Goal: Check status: Check status

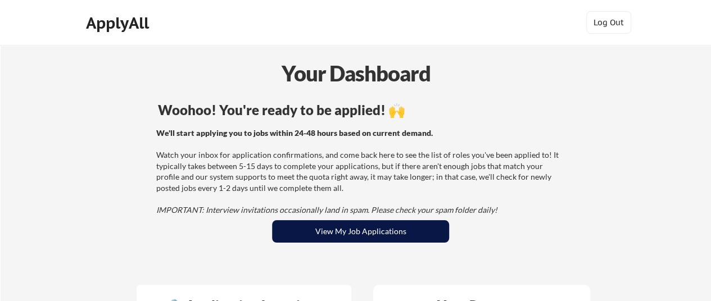
click at [363, 222] on button "View My Job Applications" at bounding box center [360, 231] width 177 height 22
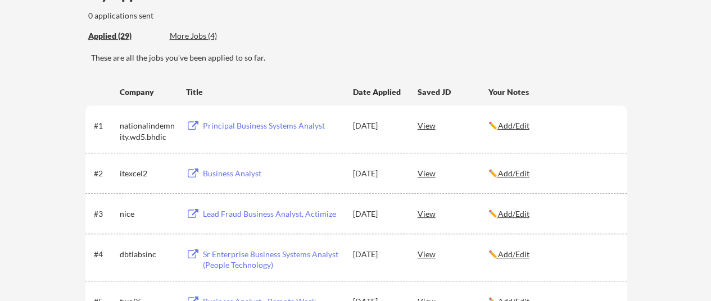
scroll to position [112, 0]
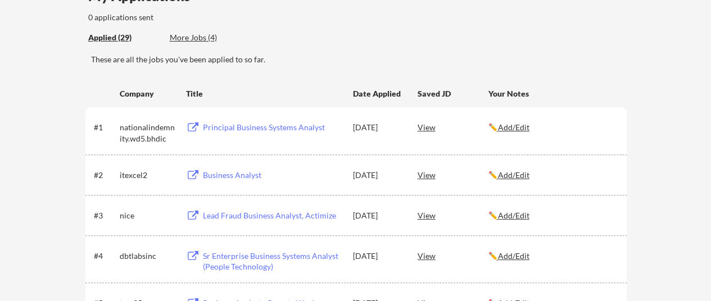
click at [432, 121] on div "View" at bounding box center [452, 127] width 71 height 20
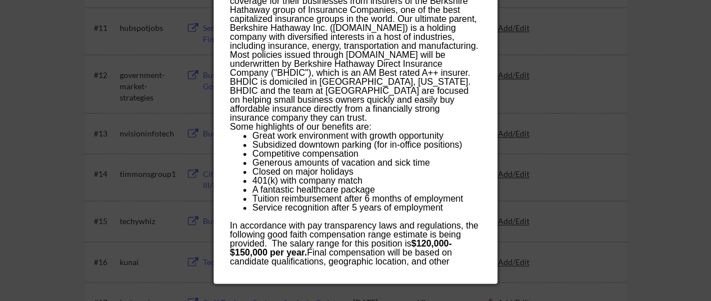
scroll to position [674, 0]
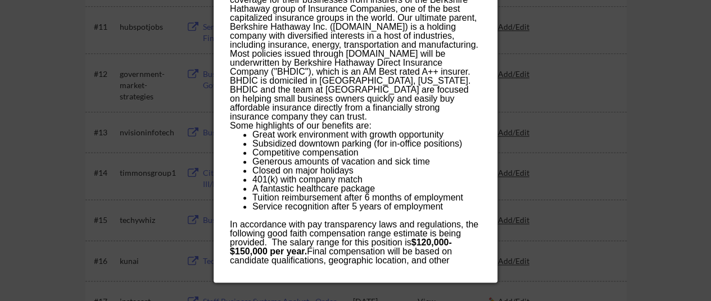
click at [533, 124] on div at bounding box center [355, 150] width 711 height 301
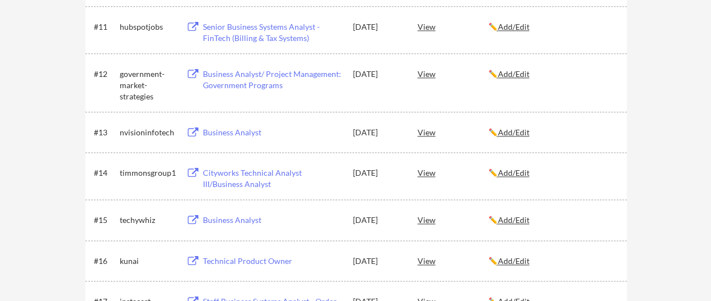
click at [424, 134] on div "View" at bounding box center [452, 132] width 71 height 20
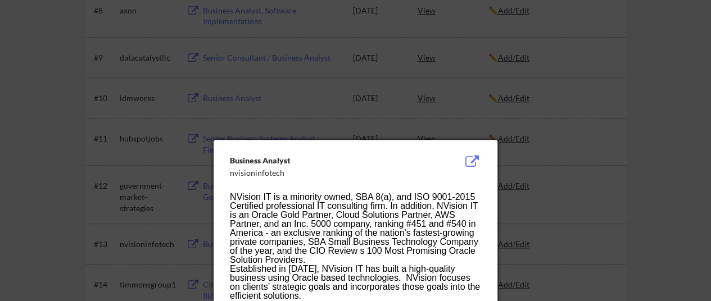
scroll to position [562, 0]
click at [548, 138] on div at bounding box center [355, 150] width 711 height 301
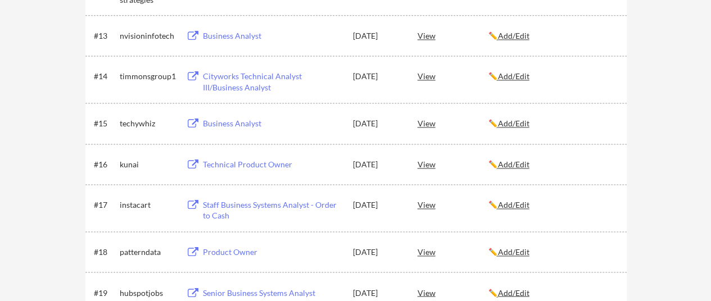
scroll to position [843, 0]
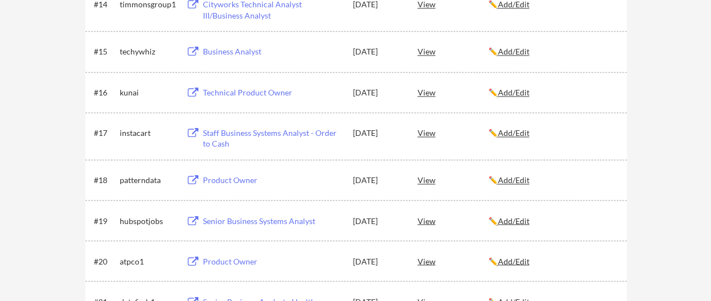
click at [424, 88] on div "View" at bounding box center [452, 92] width 71 height 20
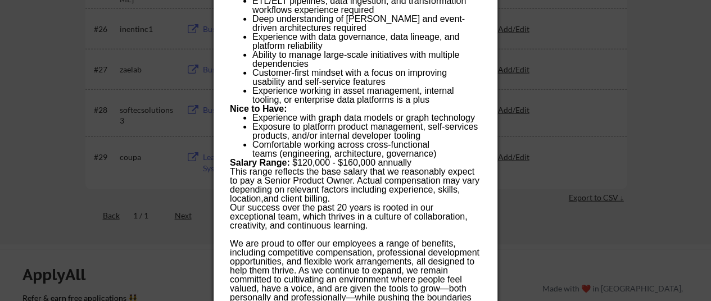
scroll to position [1348, 0]
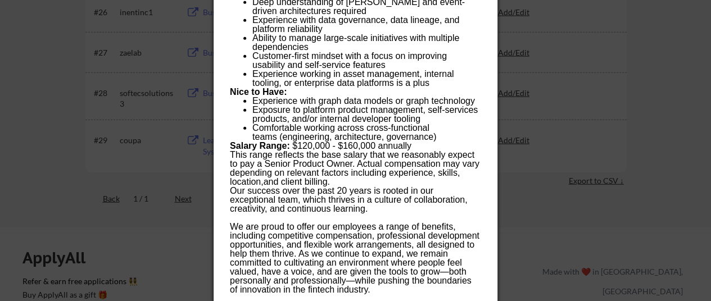
click at [588, 174] on div at bounding box center [355, 150] width 711 height 301
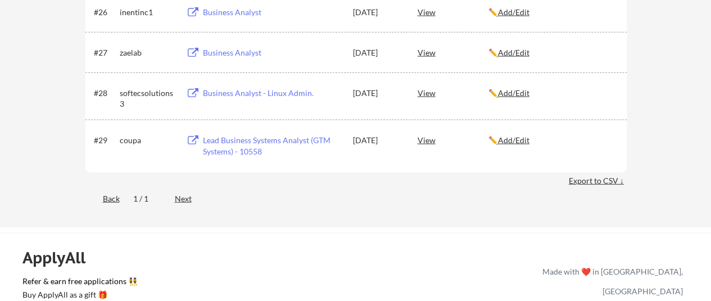
click at [427, 90] on div "View" at bounding box center [452, 93] width 71 height 20
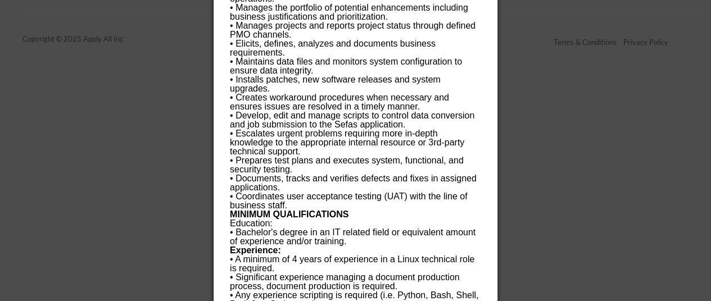
scroll to position [1648, 0]
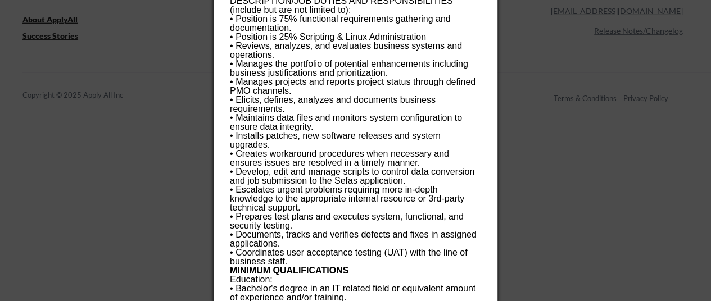
click at [556, 107] on div at bounding box center [355, 150] width 711 height 301
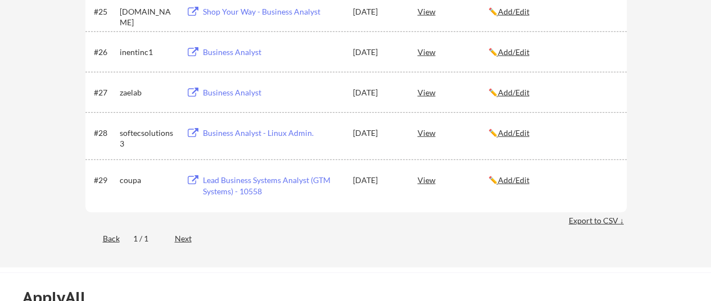
scroll to position [1311, 0]
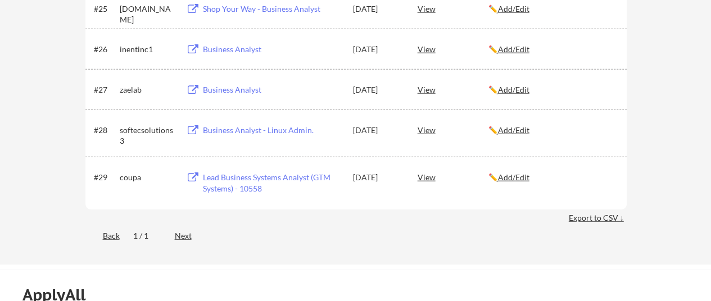
click at [421, 177] on div "View" at bounding box center [452, 177] width 71 height 20
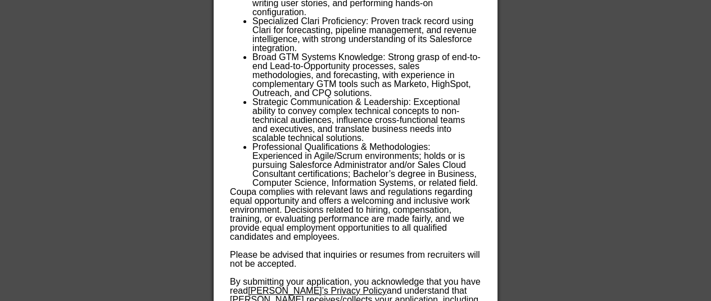
scroll to position [2124, 0]
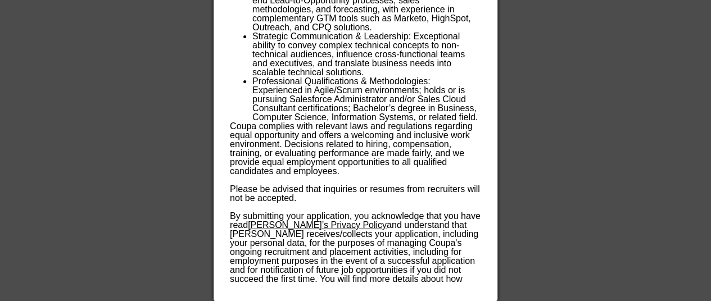
click at [572, 158] on div at bounding box center [355, 150] width 711 height 301
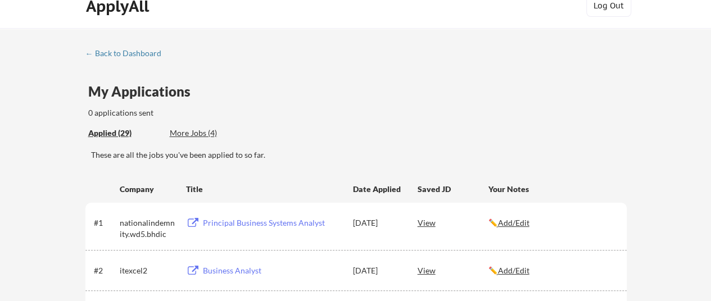
scroll to position [0, 0]
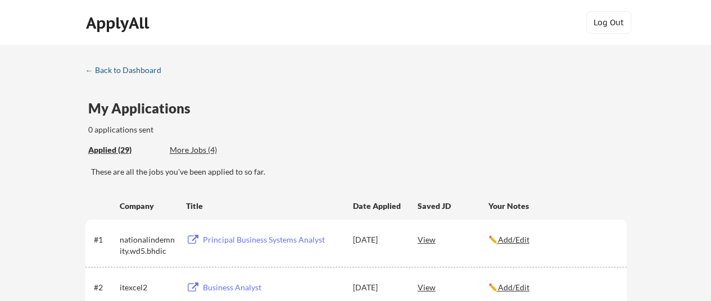
click at [152, 74] on div "← Back to Dashboard" at bounding box center [127, 70] width 84 height 8
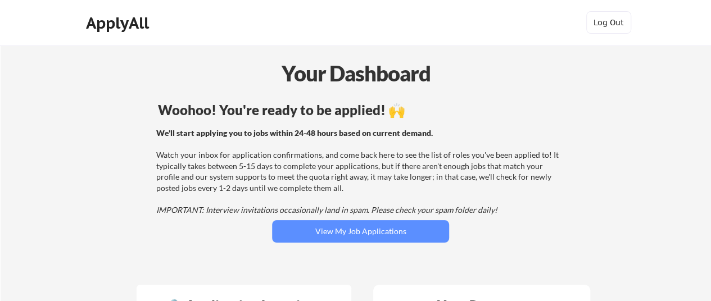
click at [107, 12] on div "ApplyAll" at bounding box center [119, 22] width 89 height 22
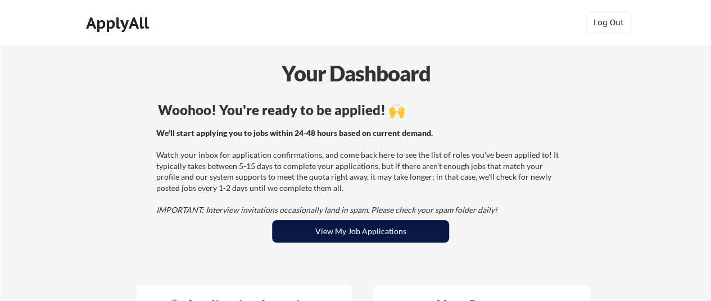
click at [331, 229] on button "View My Job Applications" at bounding box center [360, 231] width 177 height 22
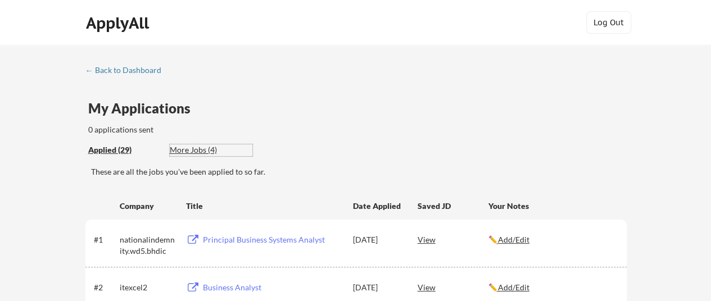
click at [193, 147] on div "More Jobs (4)" at bounding box center [211, 149] width 83 height 11
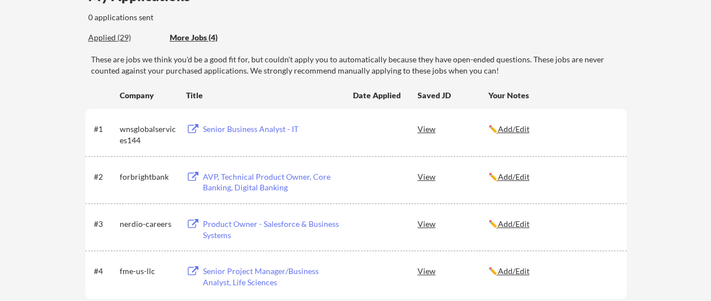
scroll to position [56, 0]
